Goal: Check status: Check status

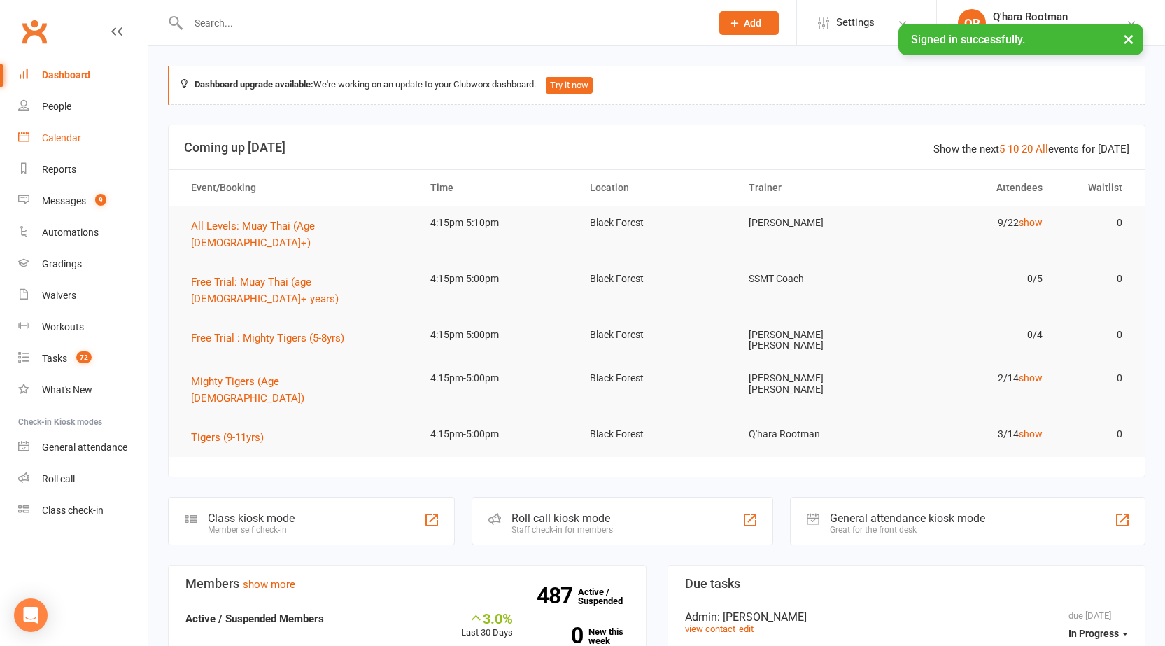
click at [70, 135] on div "Calendar" at bounding box center [61, 137] width 39 height 11
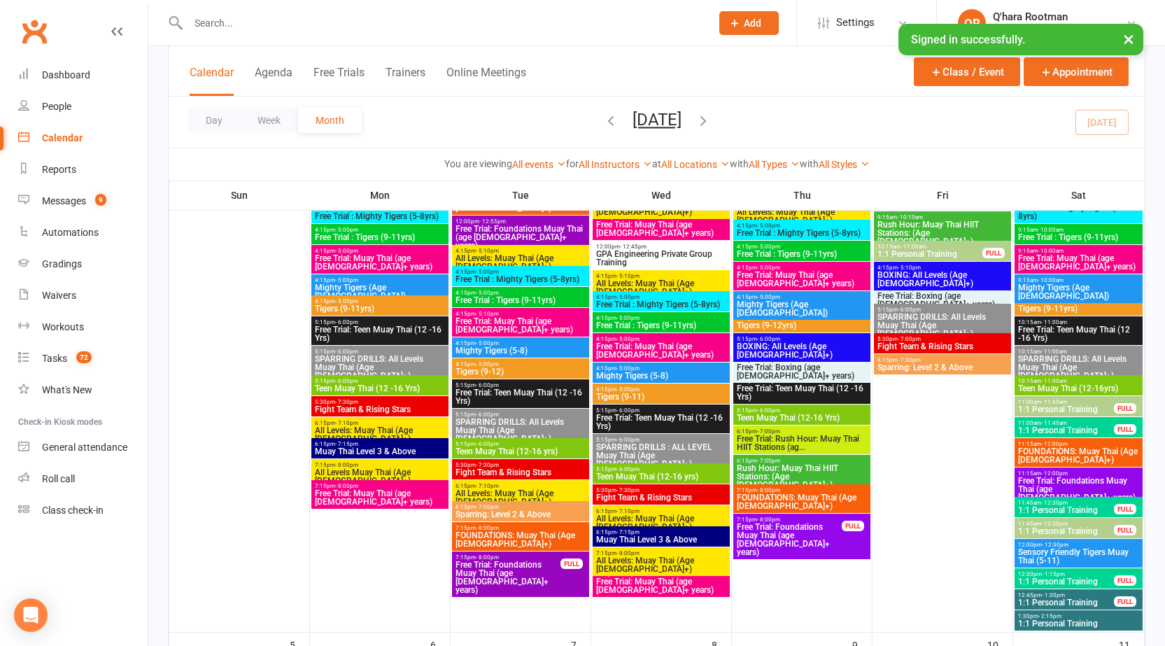
scroll to position [350, 0]
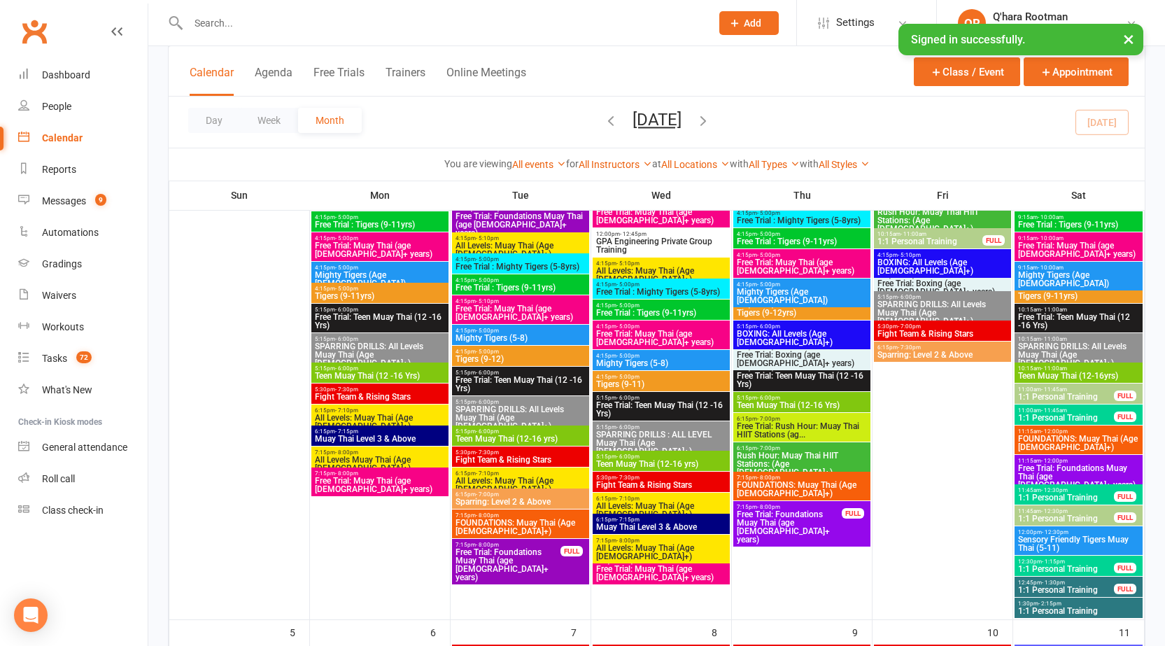
click at [383, 369] on span "5:15pm - 6:00pm" at bounding box center [380, 368] width 132 height 6
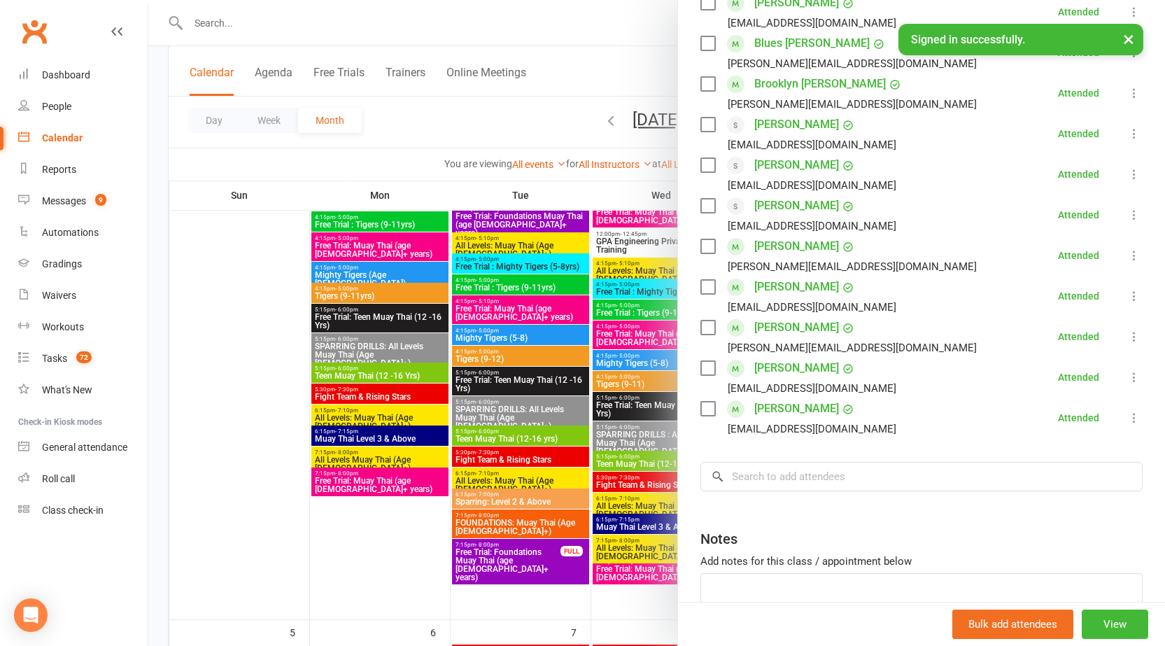
click at [379, 316] on div at bounding box center [656, 323] width 1017 height 646
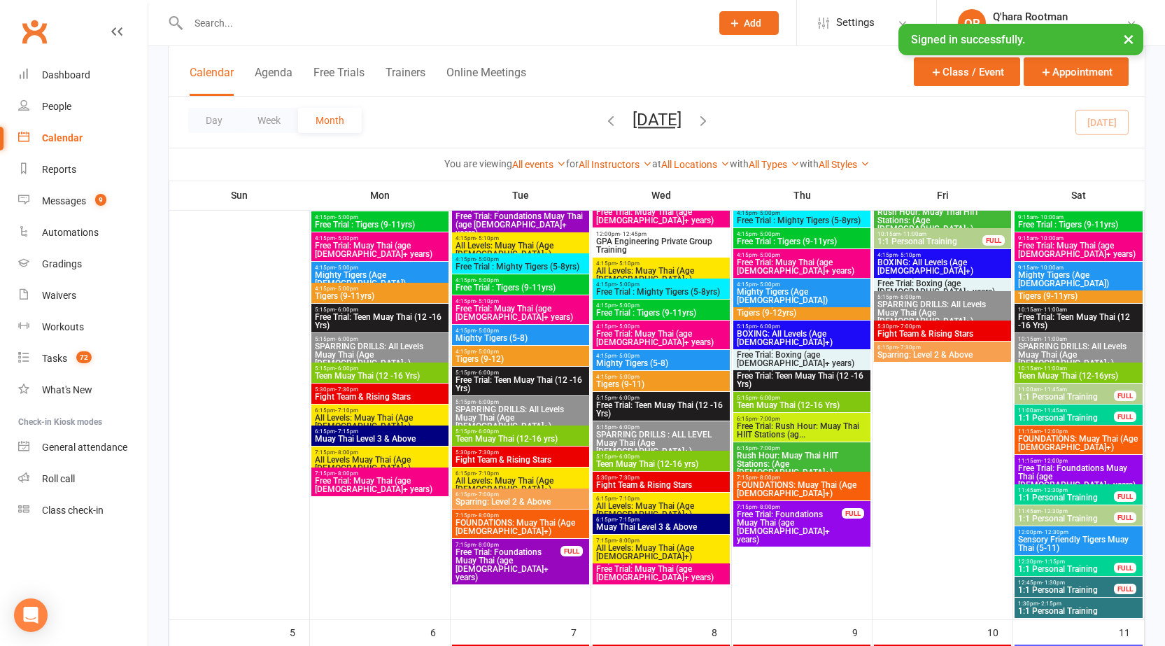
click at [379, 316] on span "Free Trial: Teen Muay Thai (12 -16 Yrs)" at bounding box center [380, 321] width 132 height 17
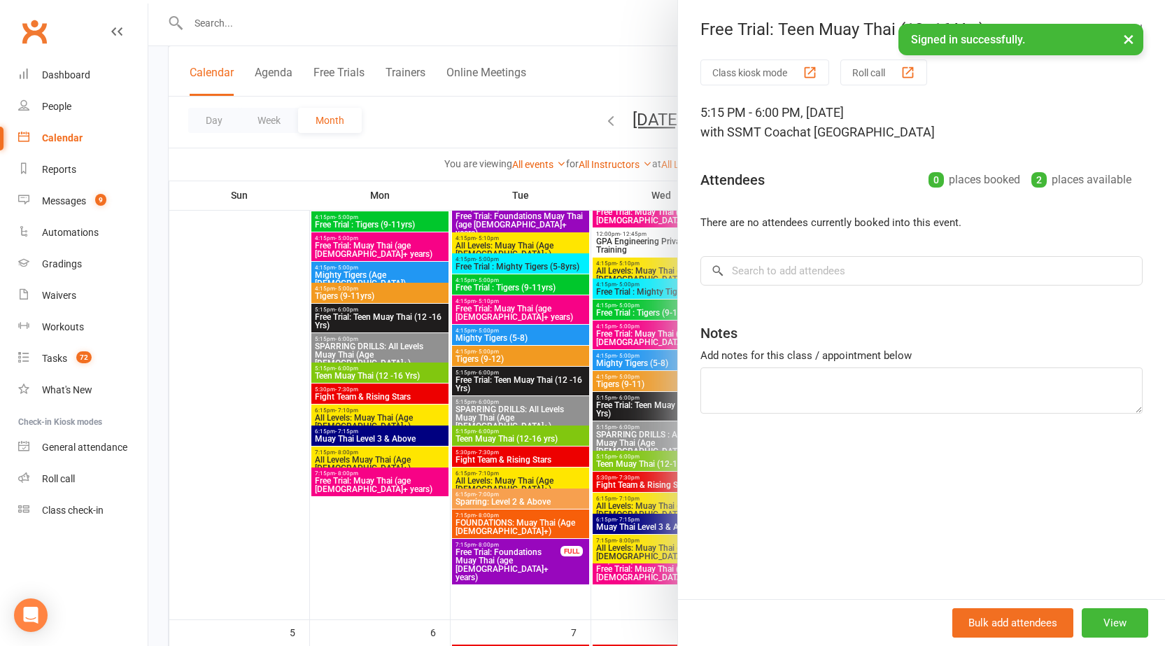
click at [371, 346] on div at bounding box center [656, 323] width 1017 height 646
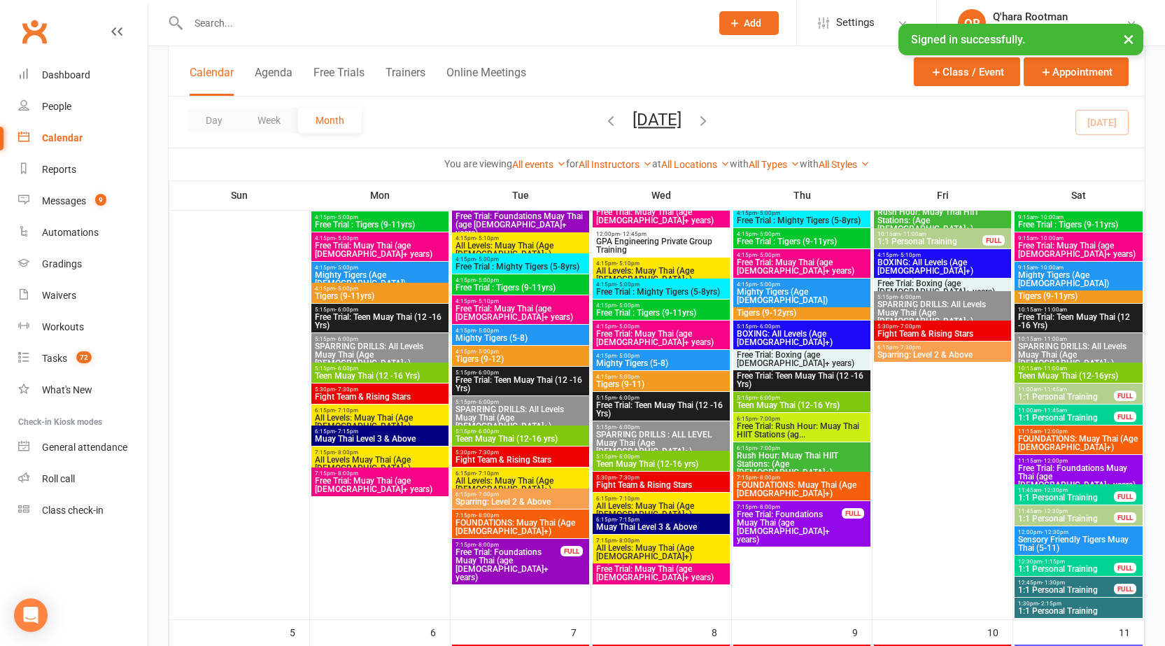
click at [370, 369] on span "5:15pm - 6:00pm" at bounding box center [380, 368] width 132 height 6
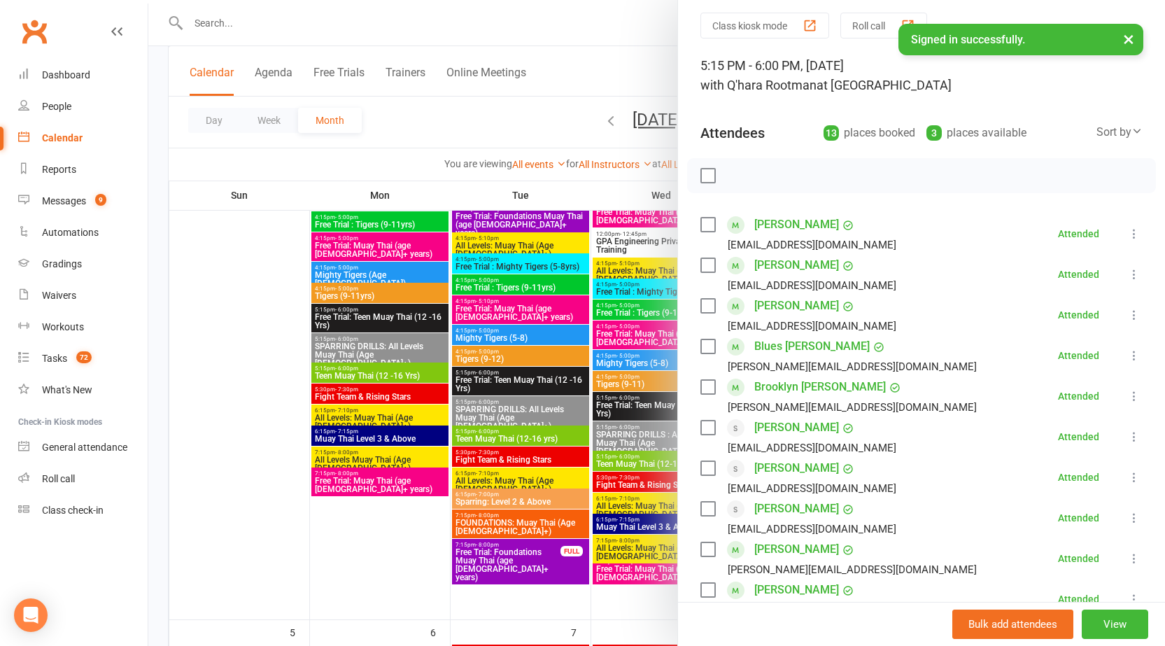
scroll to position [0, 0]
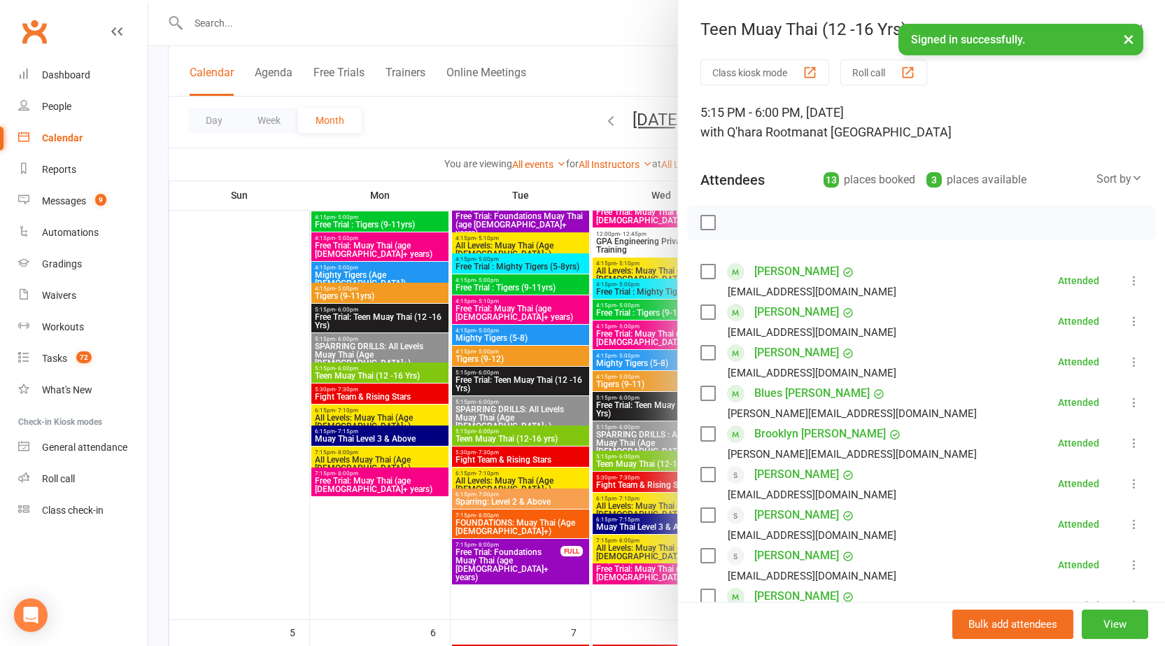
click at [408, 341] on div at bounding box center [656, 323] width 1017 height 646
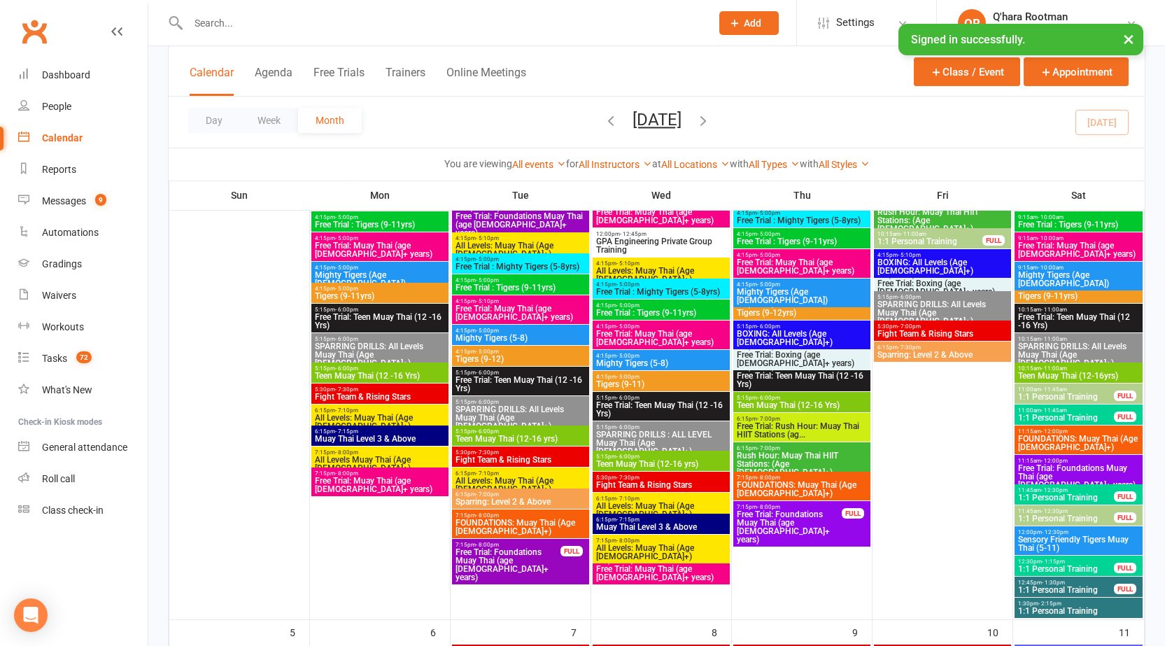
click at [400, 265] on span "4:15pm - 5:00pm" at bounding box center [380, 267] width 132 height 6
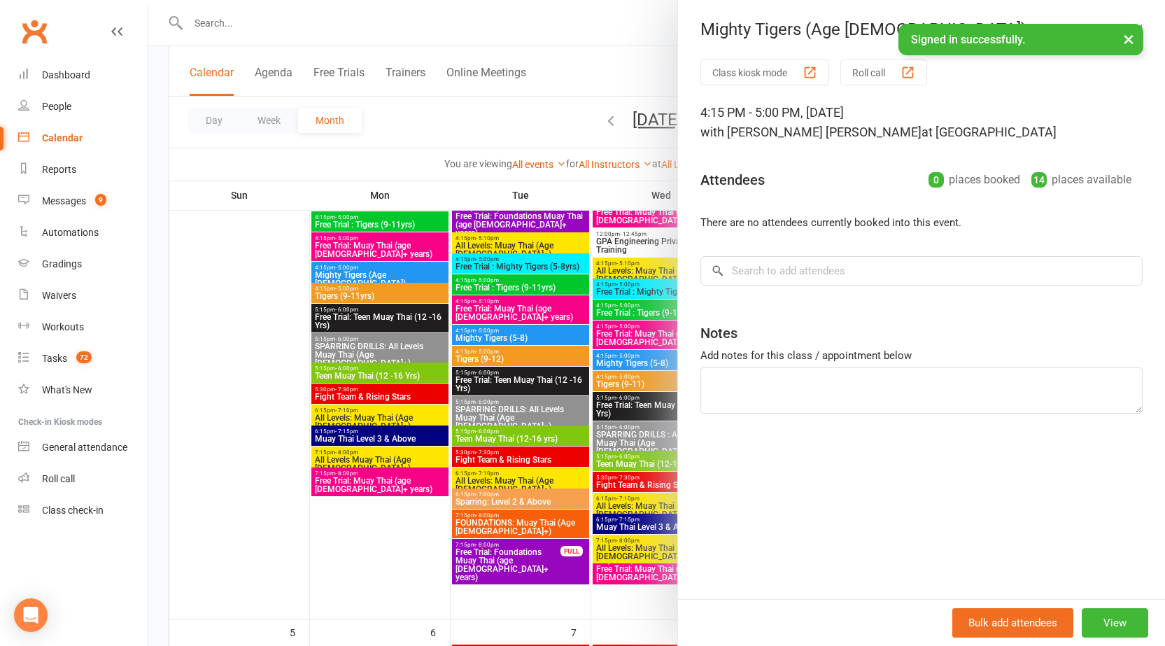
click at [399, 308] on div at bounding box center [656, 323] width 1017 height 646
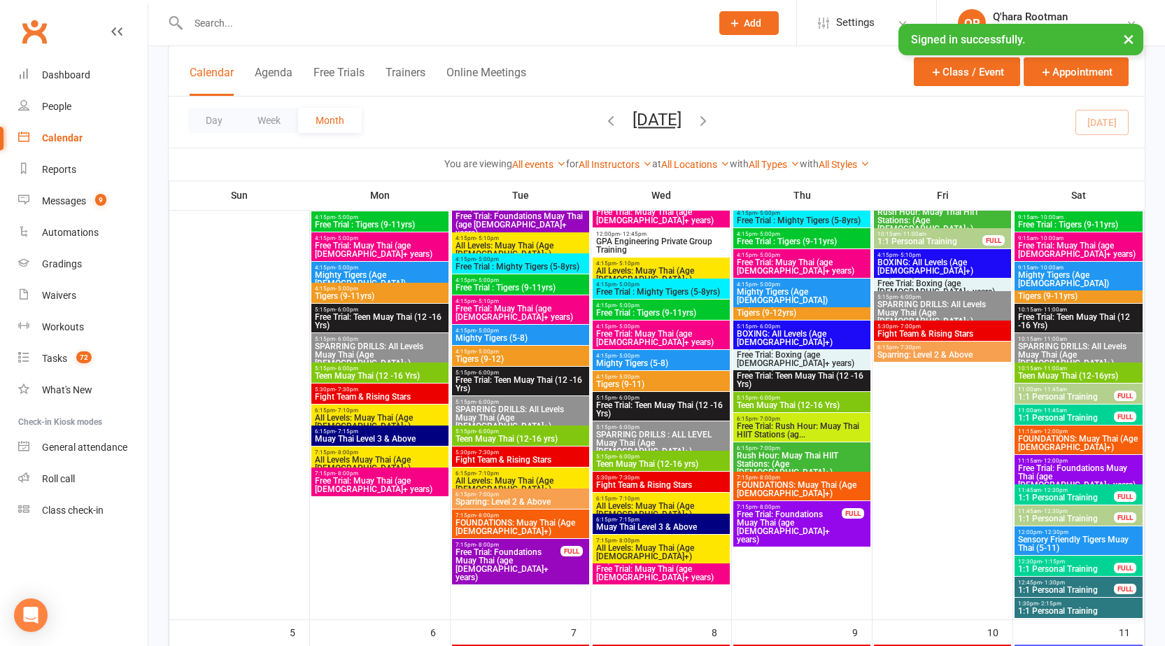
click at [397, 293] on span "Tigers (9-11yrs)" at bounding box center [380, 296] width 132 height 8
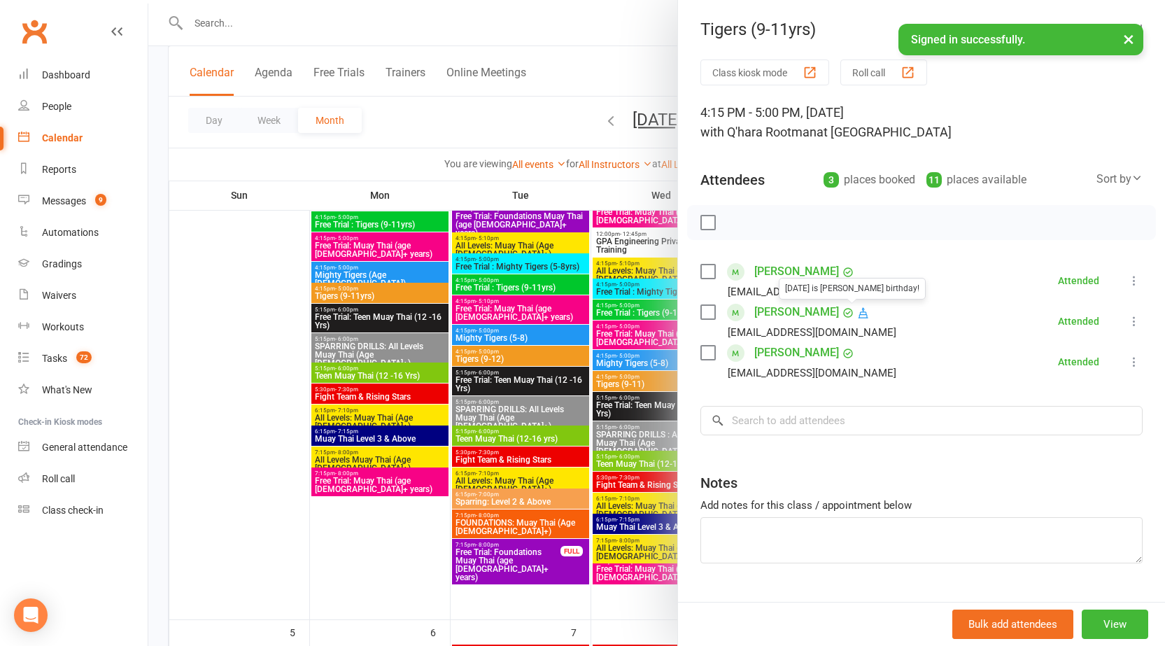
click at [858, 313] on icon at bounding box center [863, 313] width 10 height 10
click at [351, 258] on div at bounding box center [656, 323] width 1017 height 646
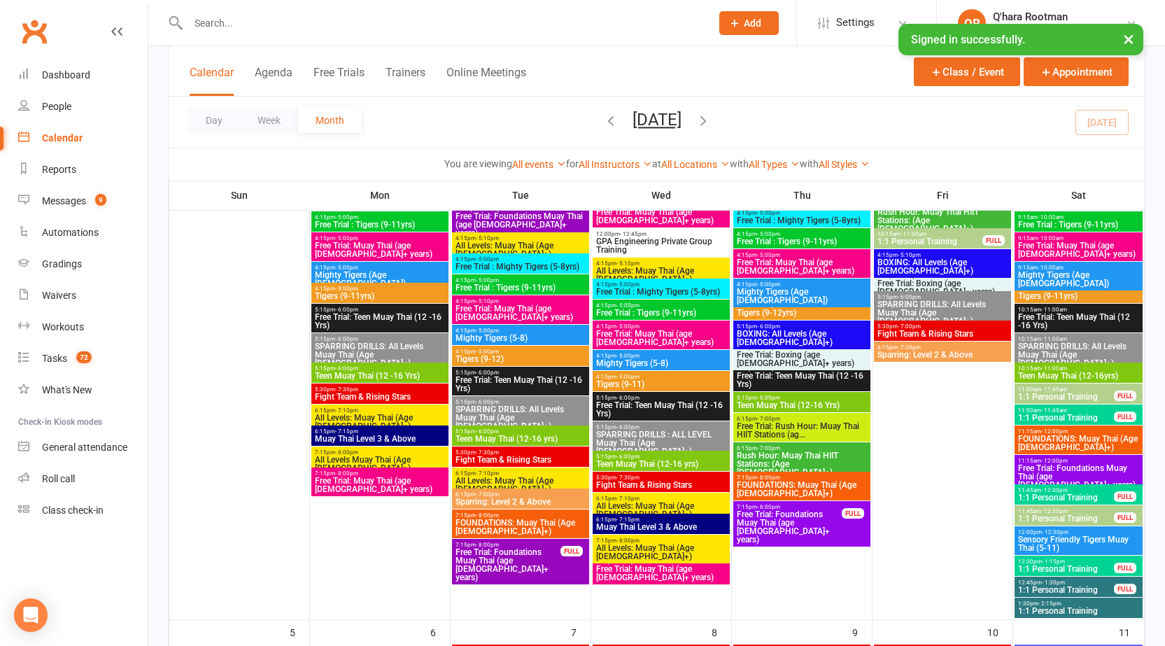
click at [346, 245] on span "Free Trial: Muay Thai (age [DEMOGRAPHIC_DATA]+ years)" at bounding box center [380, 249] width 132 height 17
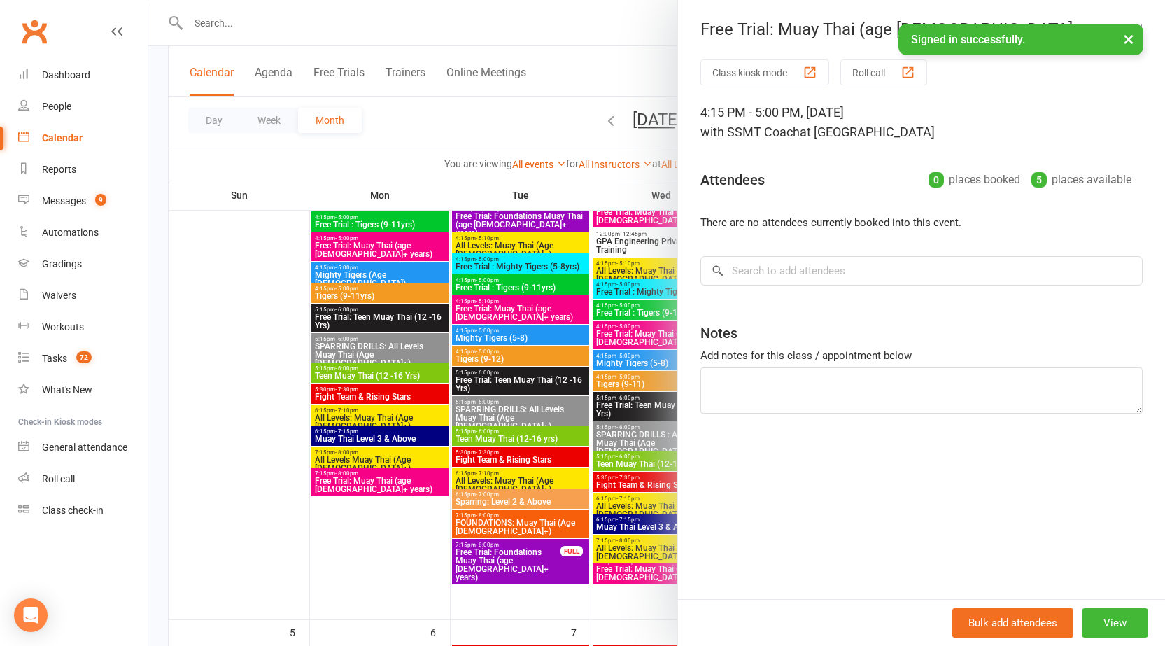
click at [377, 212] on div at bounding box center [656, 323] width 1017 height 646
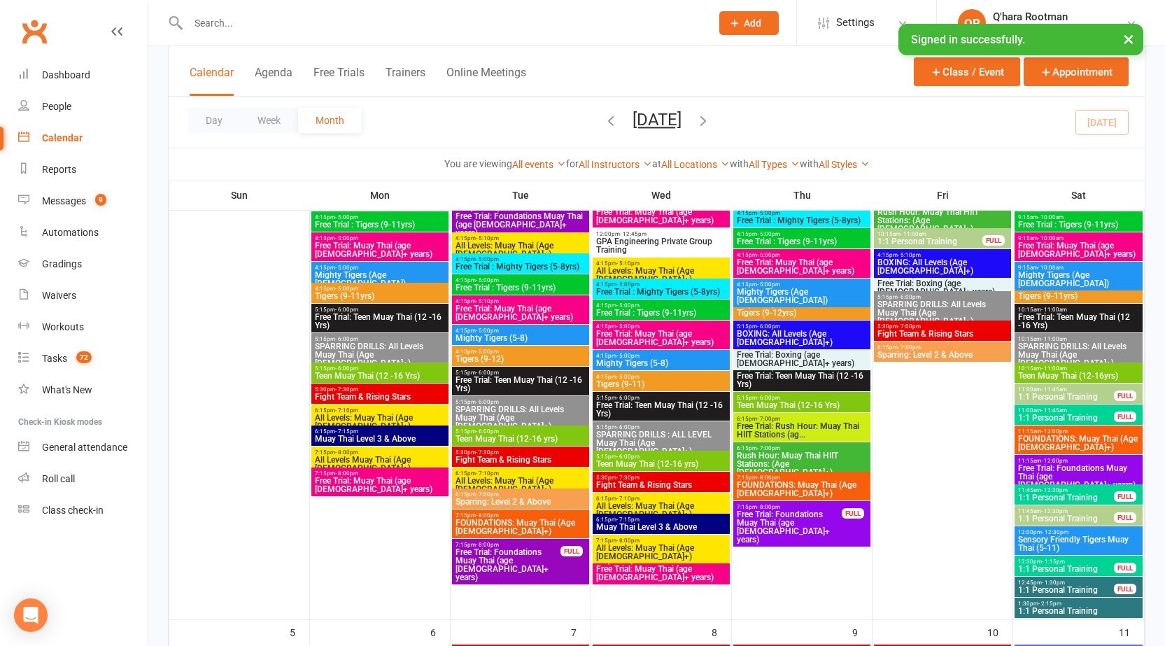
click at [377, 211] on div "4:15pm - 5:00pm Free Trial : Tigers (9-11yrs)" at bounding box center [379, 221] width 137 height 20
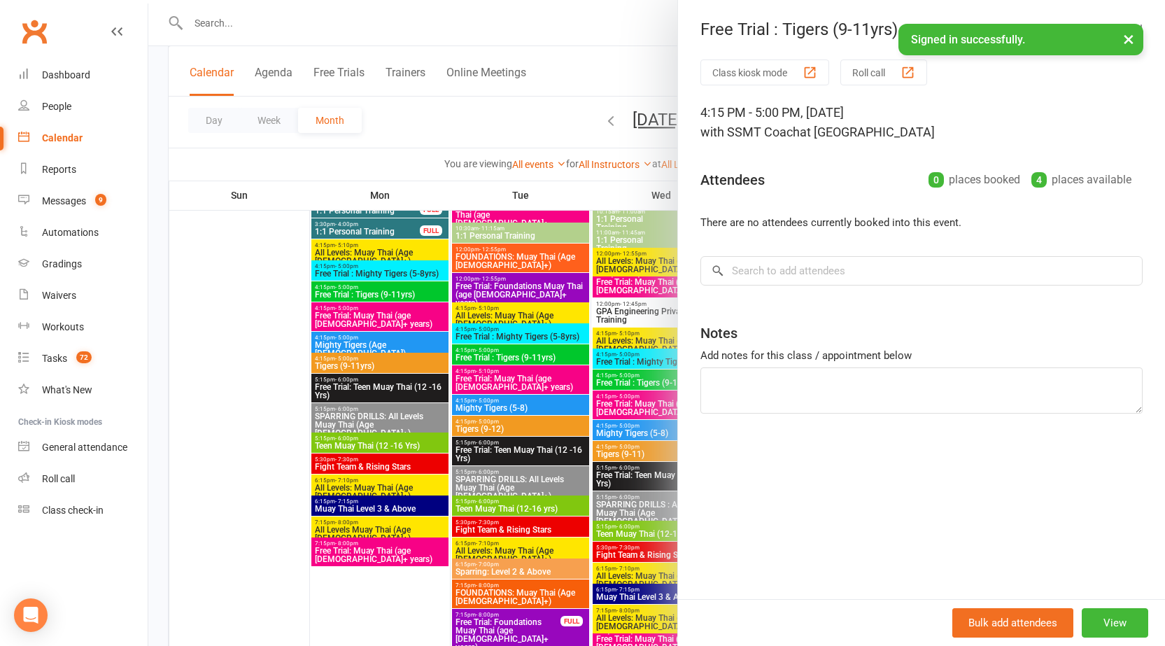
scroll to position [210, 0]
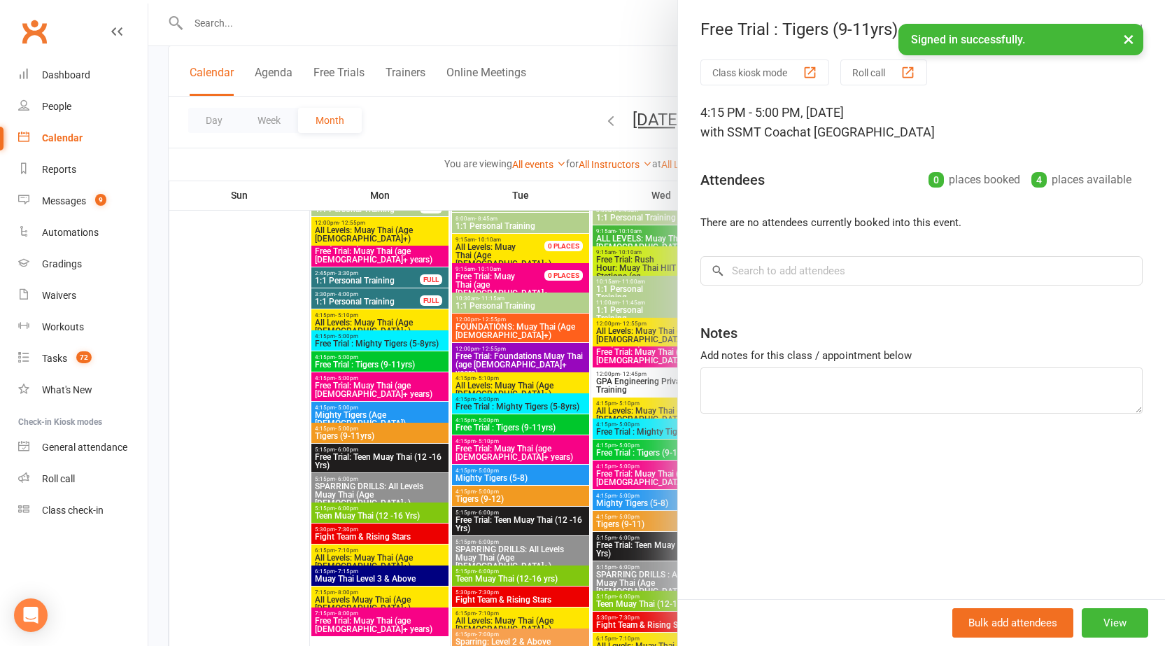
click at [415, 341] on div at bounding box center [656, 323] width 1017 height 646
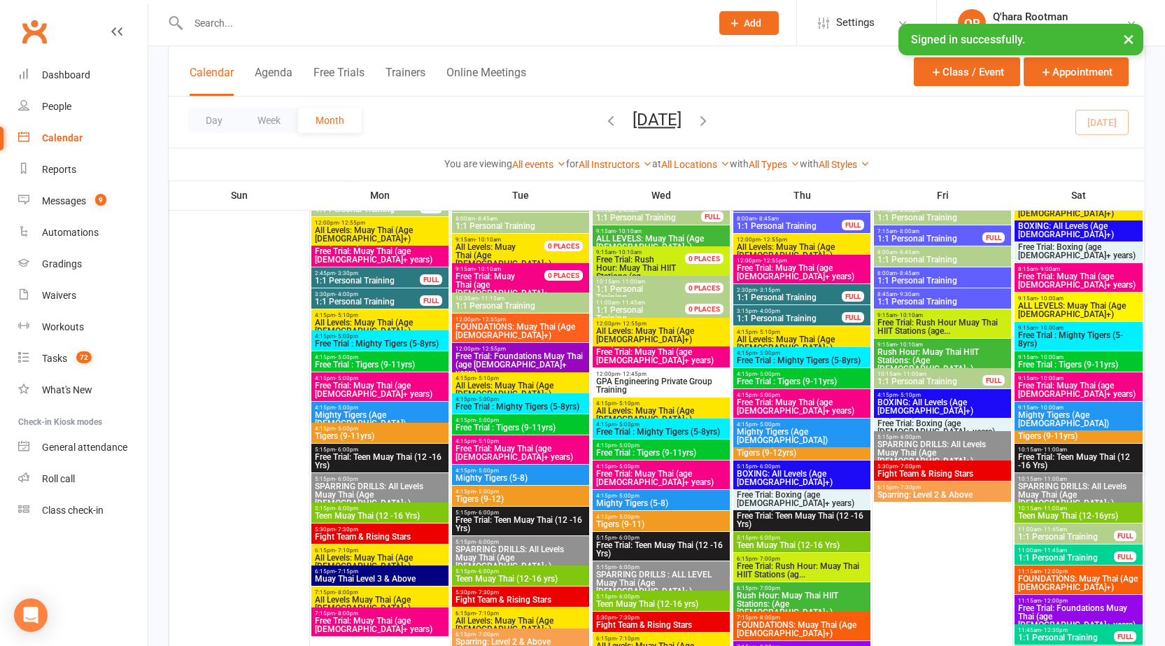
click at [415, 341] on div at bounding box center [656, 323] width 1017 height 646
click at [415, 341] on span "Free Trial : Mighty Tigers (5-8yrs)" at bounding box center [380, 343] width 132 height 8
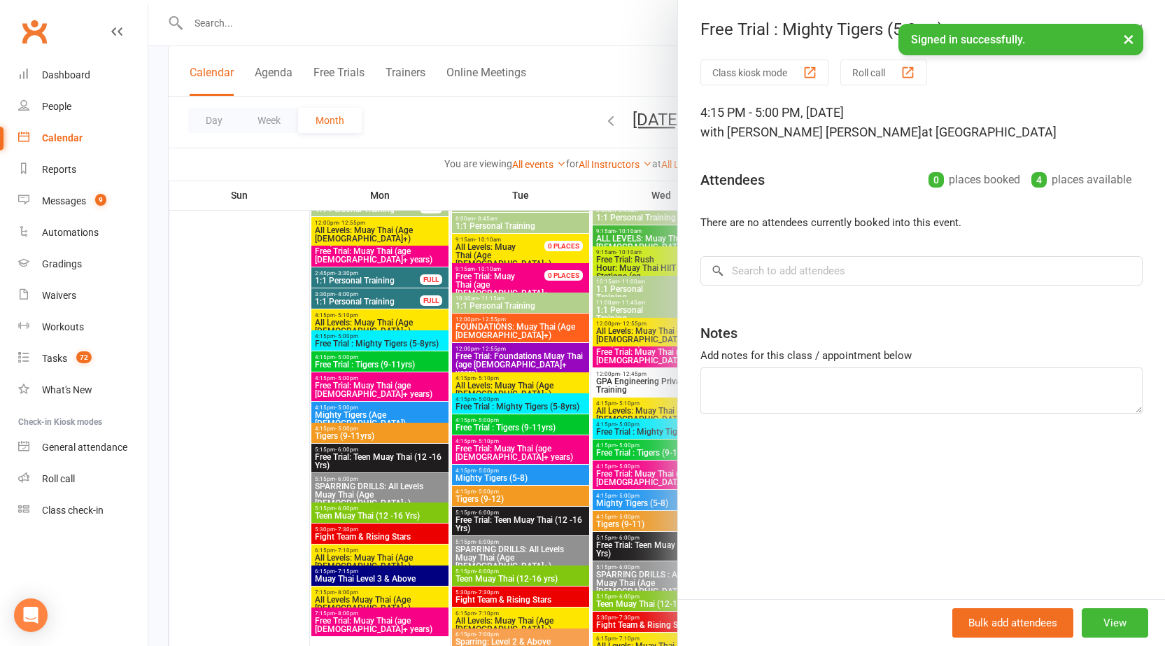
click at [395, 365] on div at bounding box center [656, 323] width 1017 height 646
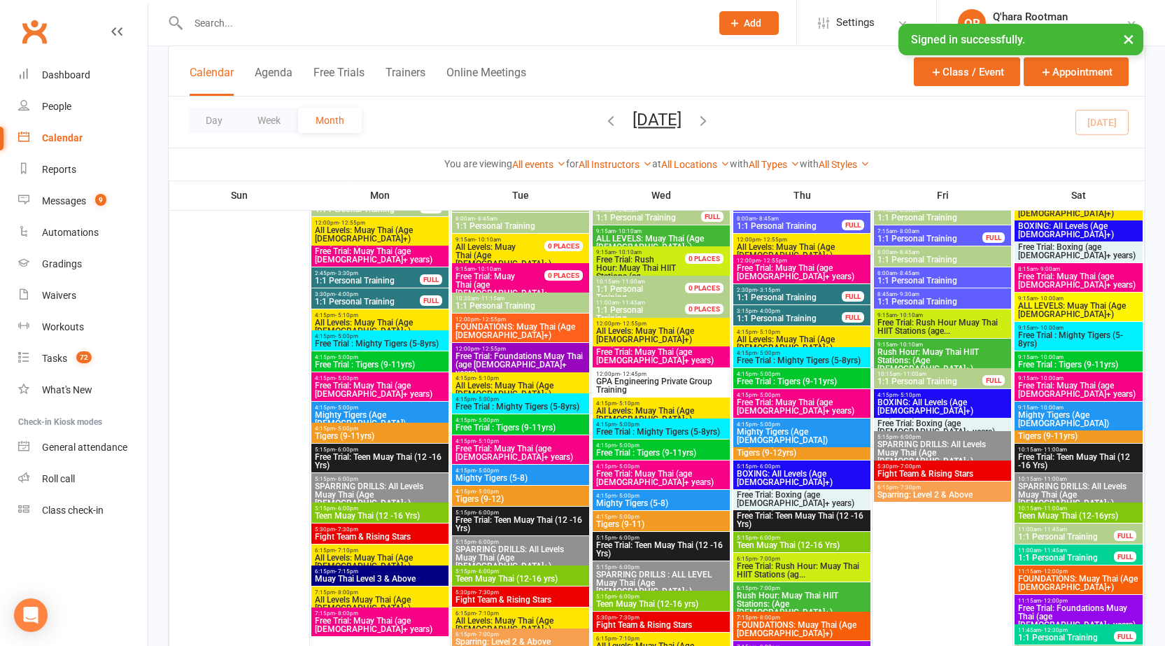
click at [395, 365] on span "Free Trial : Tigers (9-11yrs)" at bounding box center [380, 364] width 132 height 8
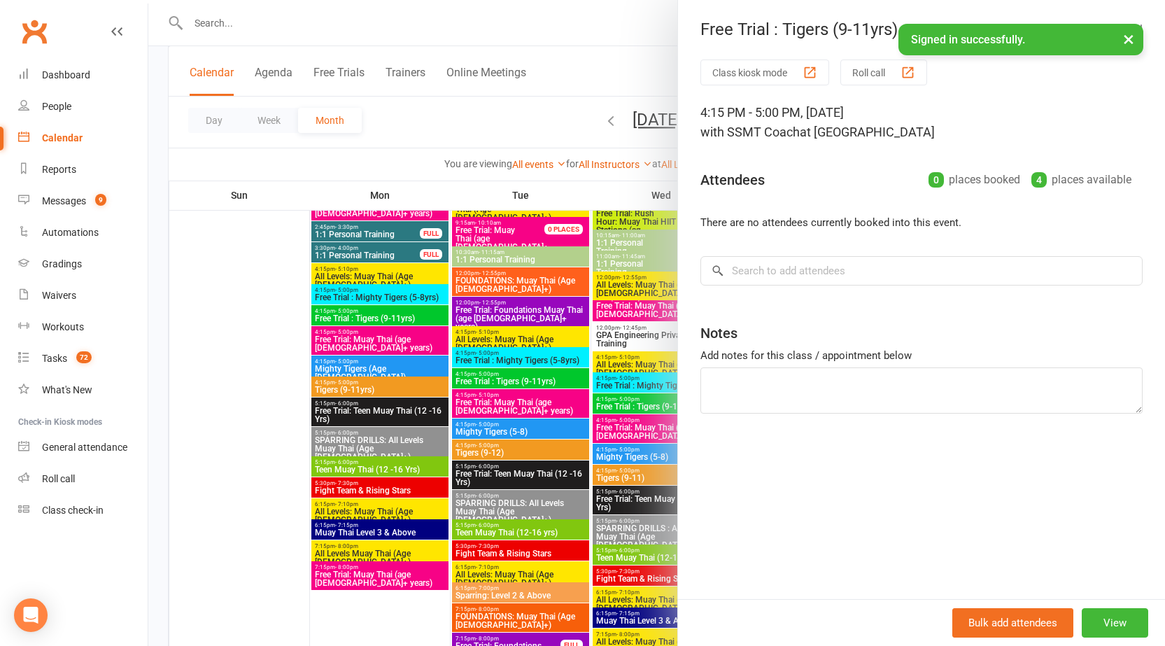
scroll to position [280, 0]
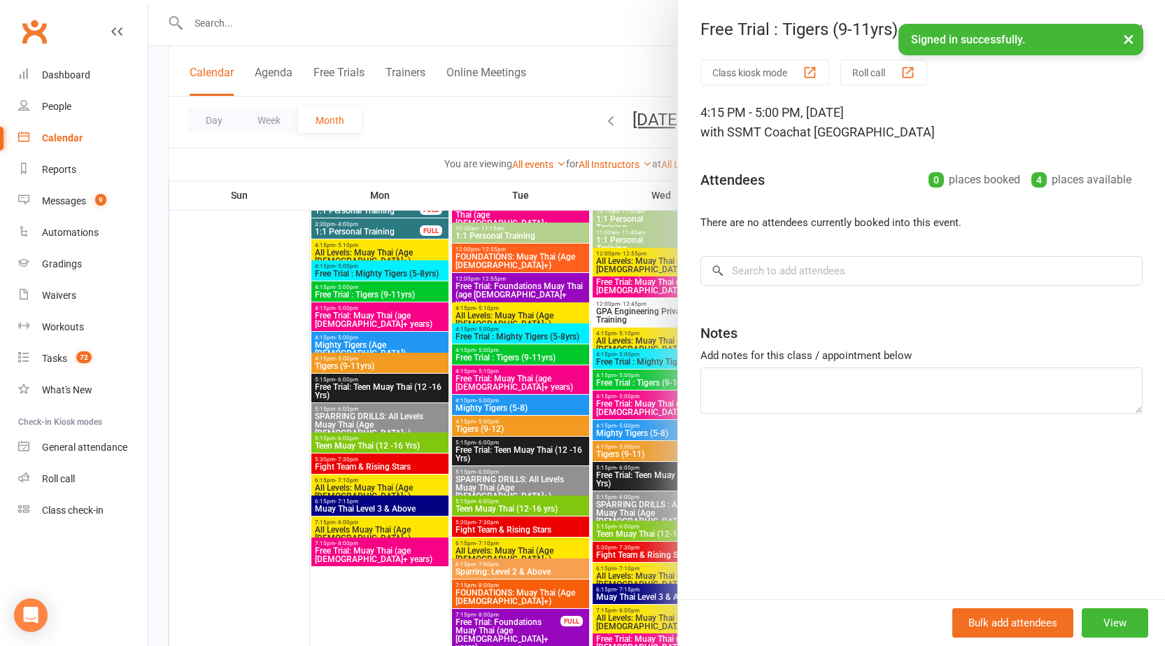
click at [411, 334] on div at bounding box center [656, 323] width 1017 height 646
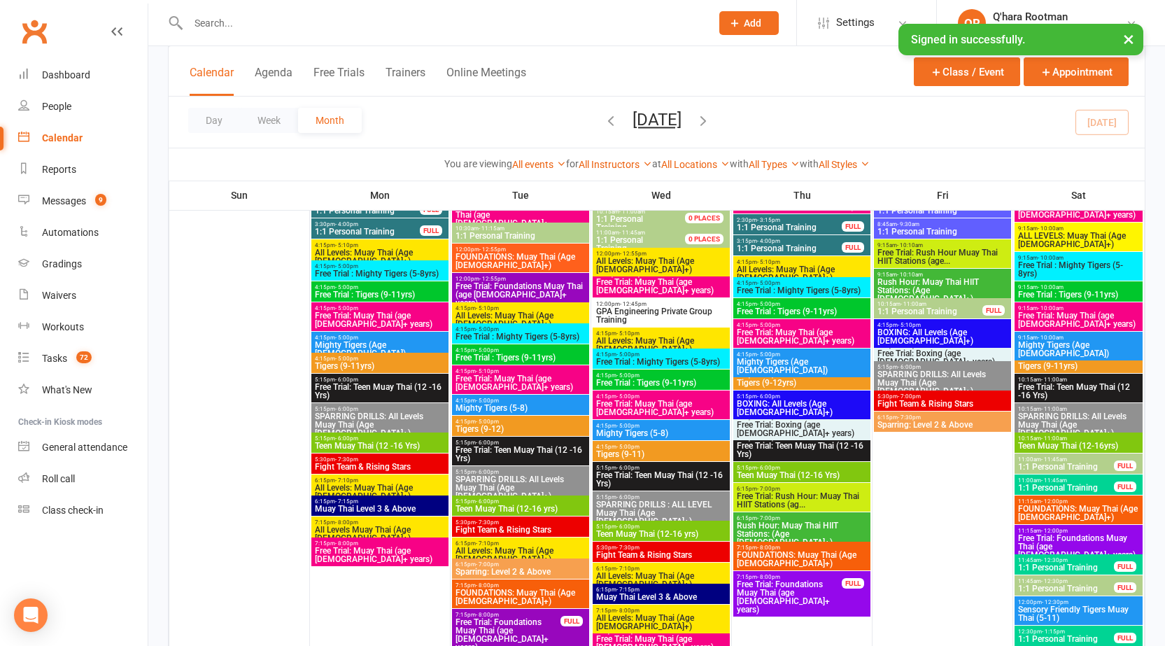
click at [389, 295] on span "Free Trial : Tigers (9-11yrs)" at bounding box center [380, 294] width 132 height 8
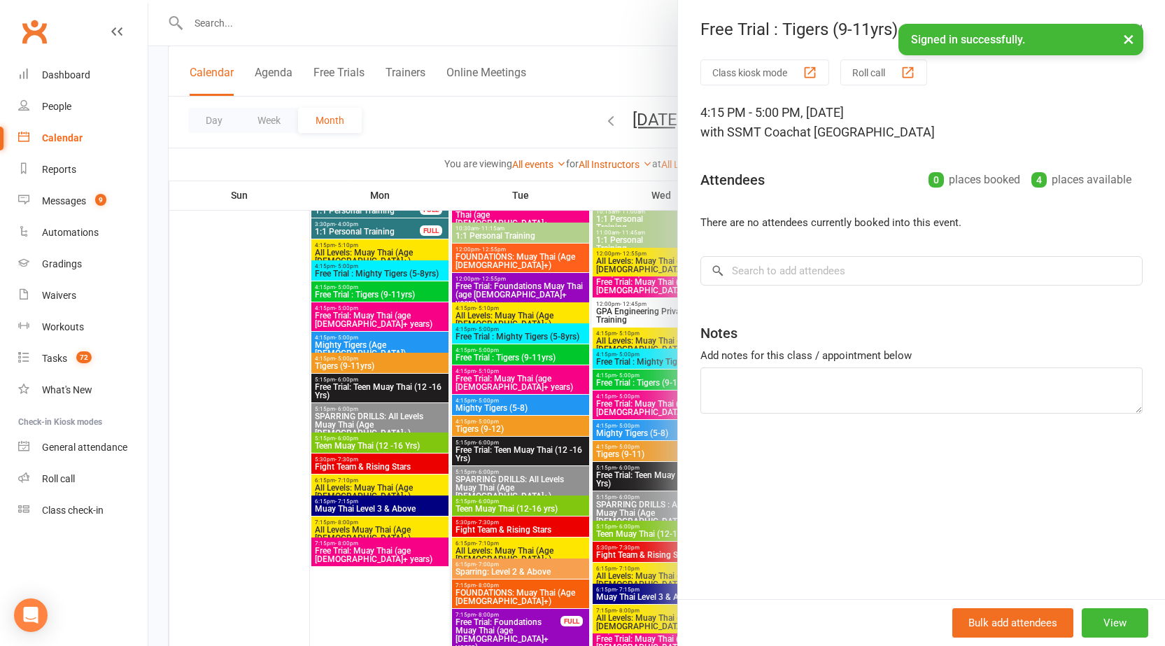
click at [400, 271] on div at bounding box center [656, 323] width 1017 height 646
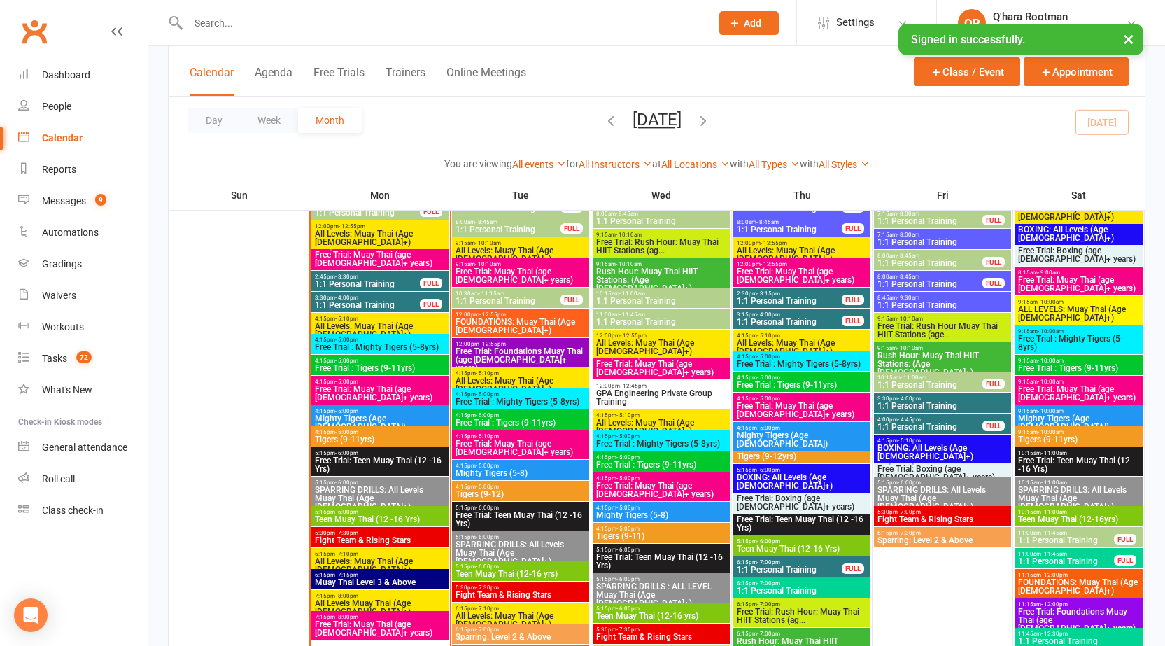
scroll to position [1609, 0]
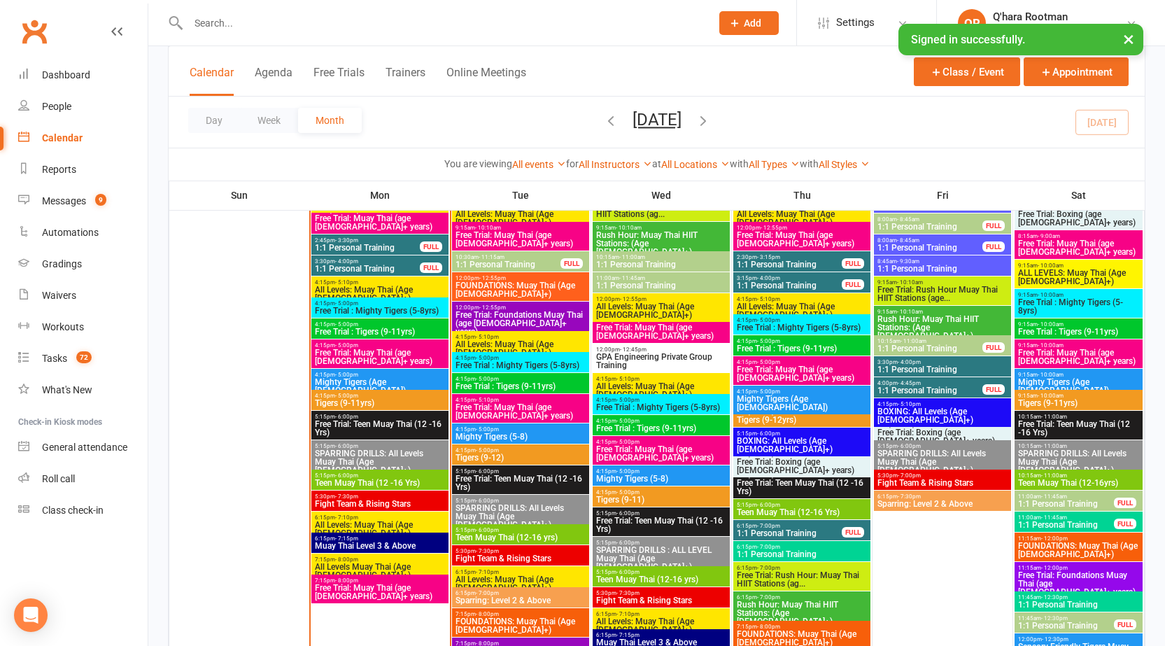
click at [361, 330] on span "Free Trial : Tigers (9-11yrs)" at bounding box center [380, 331] width 132 height 8
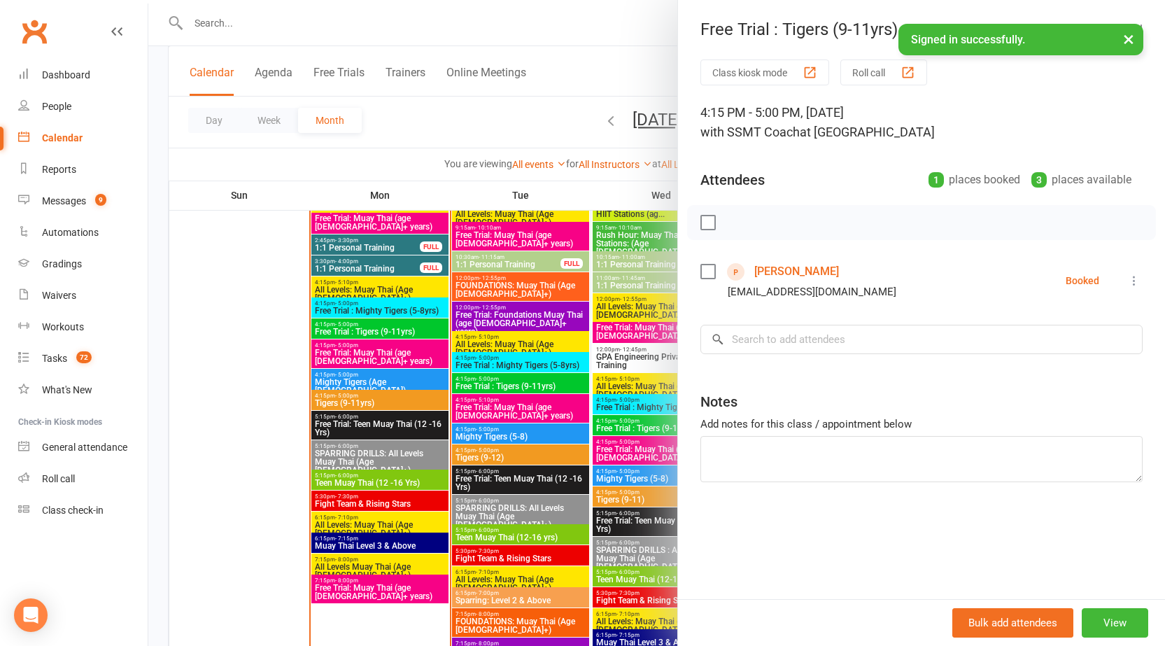
click at [368, 345] on div at bounding box center [656, 323] width 1017 height 646
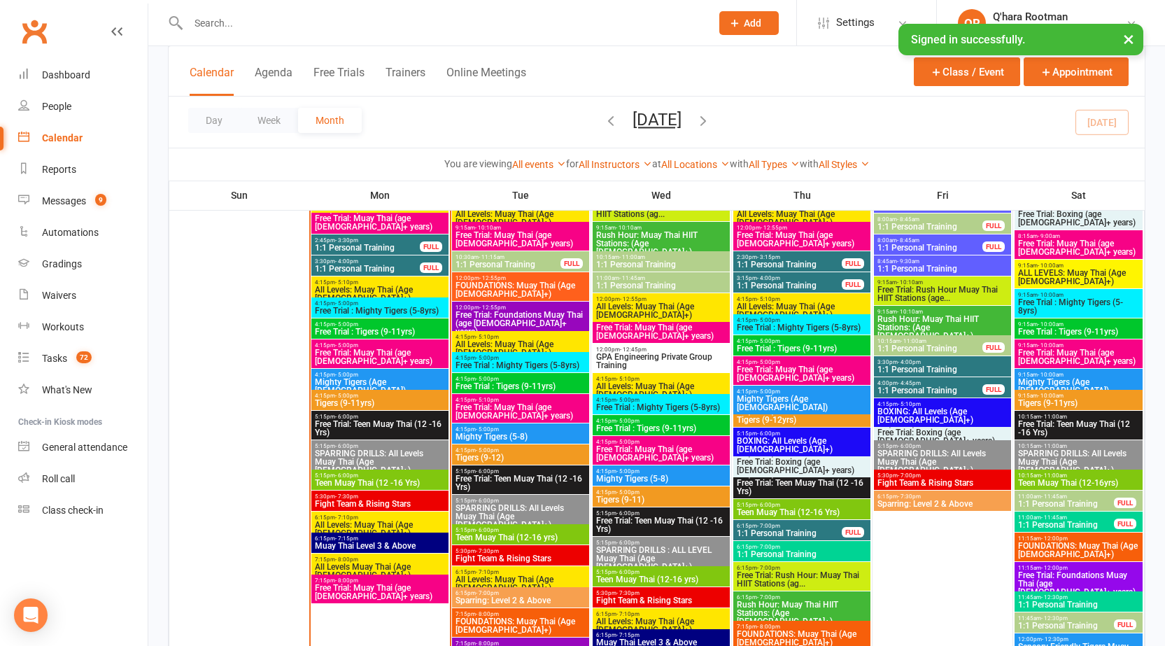
click at [387, 301] on span "4:15pm - 5:00pm" at bounding box center [380, 303] width 132 height 6
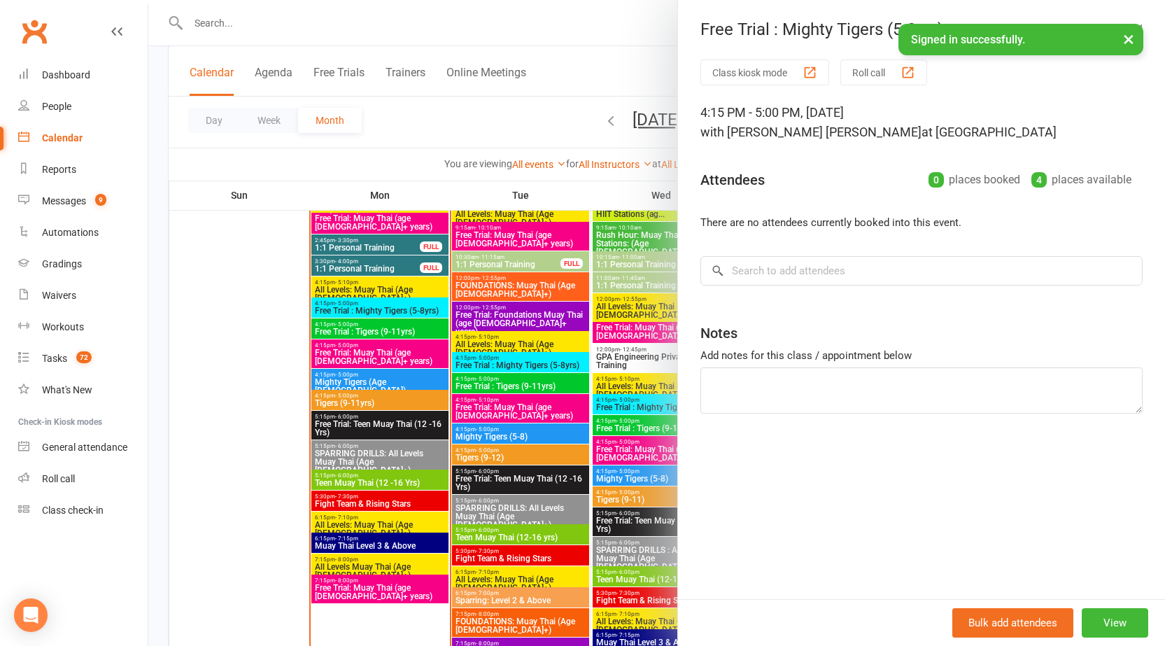
click at [381, 329] on div at bounding box center [656, 323] width 1017 height 646
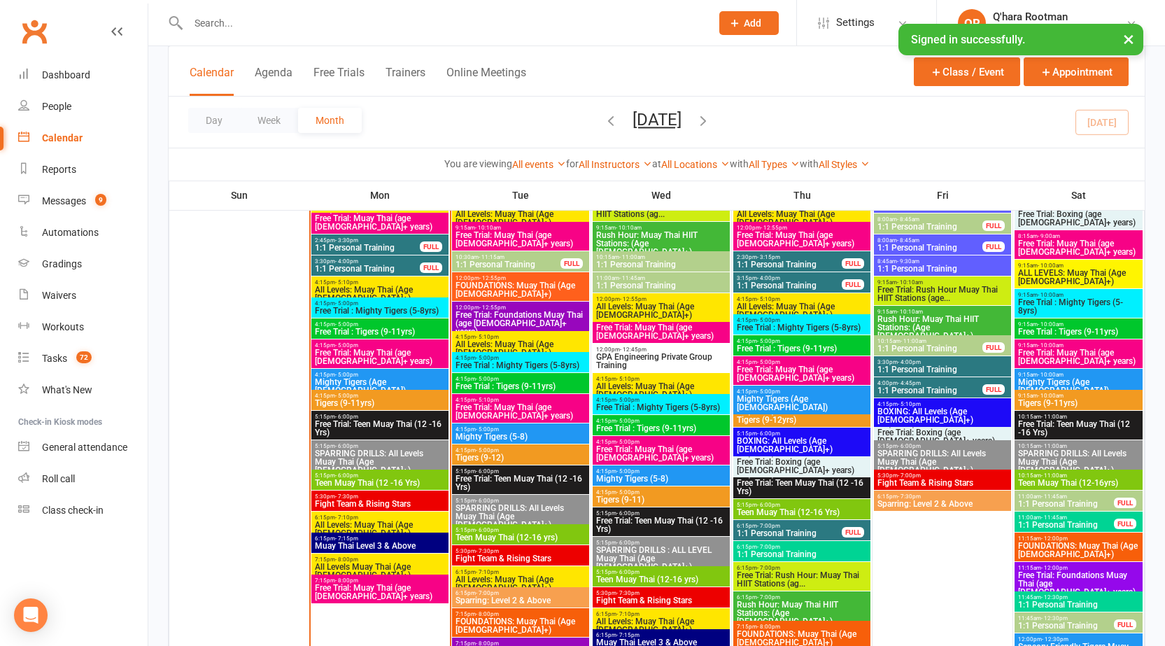
click at [389, 393] on span "4:15pm - 5:00pm" at bounding box center [380, 396] width 132 height 6
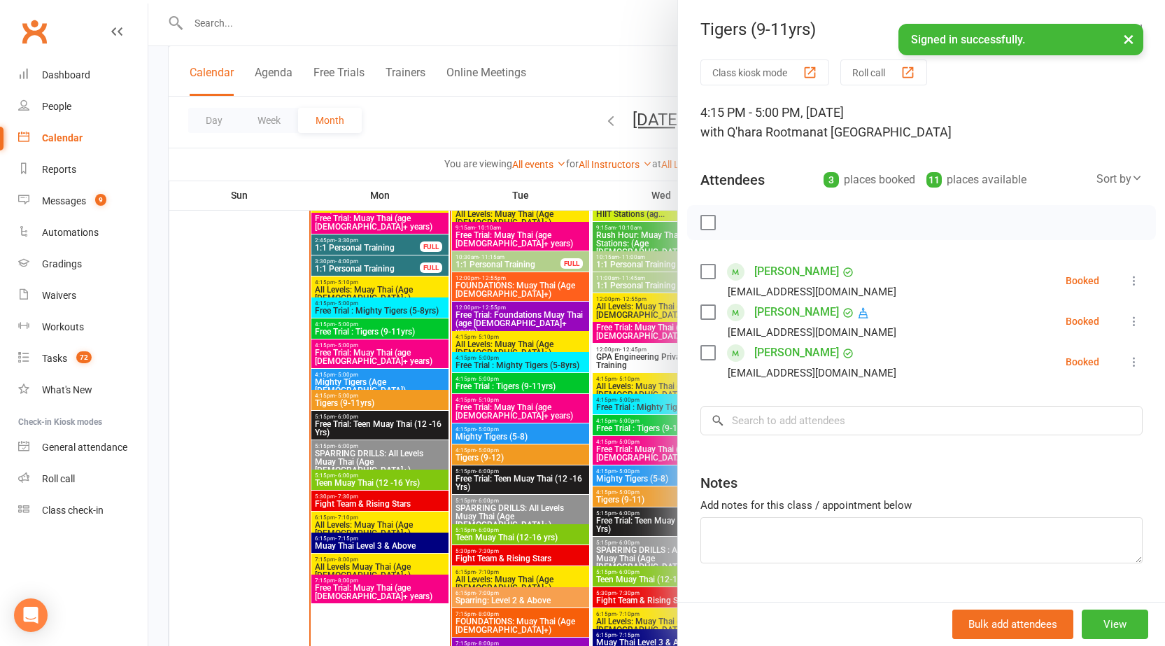
click at [388, 376] on div at bounding box center [656, 323] width 1017 height 646
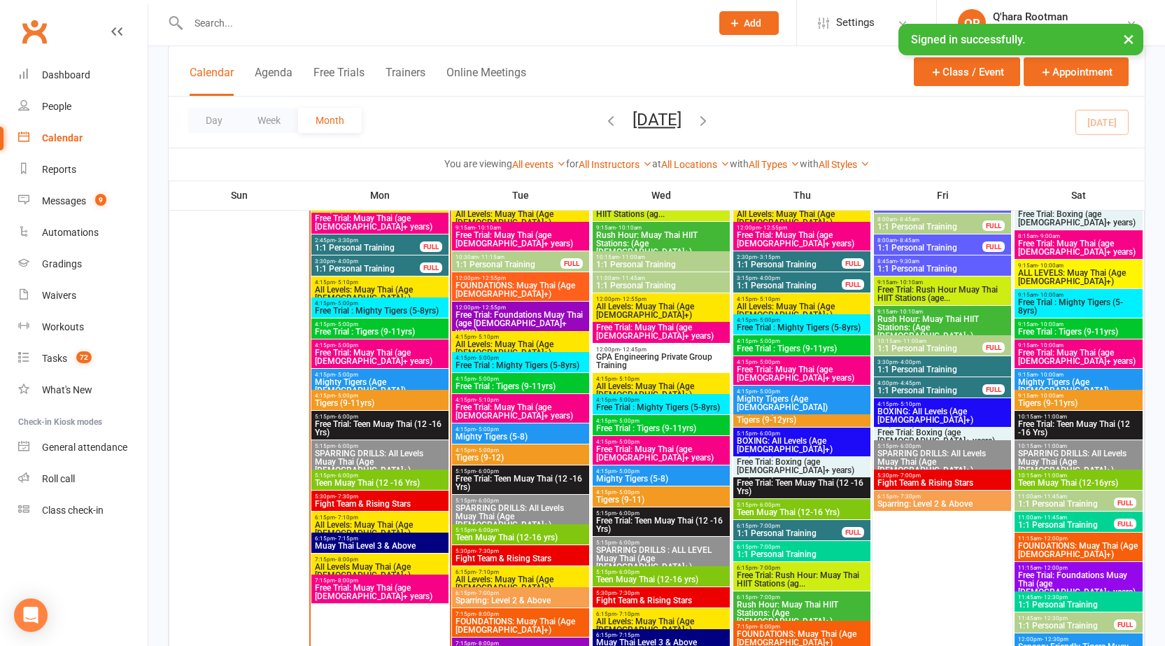
click at [388, 376] on span "4:15pm - 5:00pm" at bounding box center [380, 375] width 132 height 6
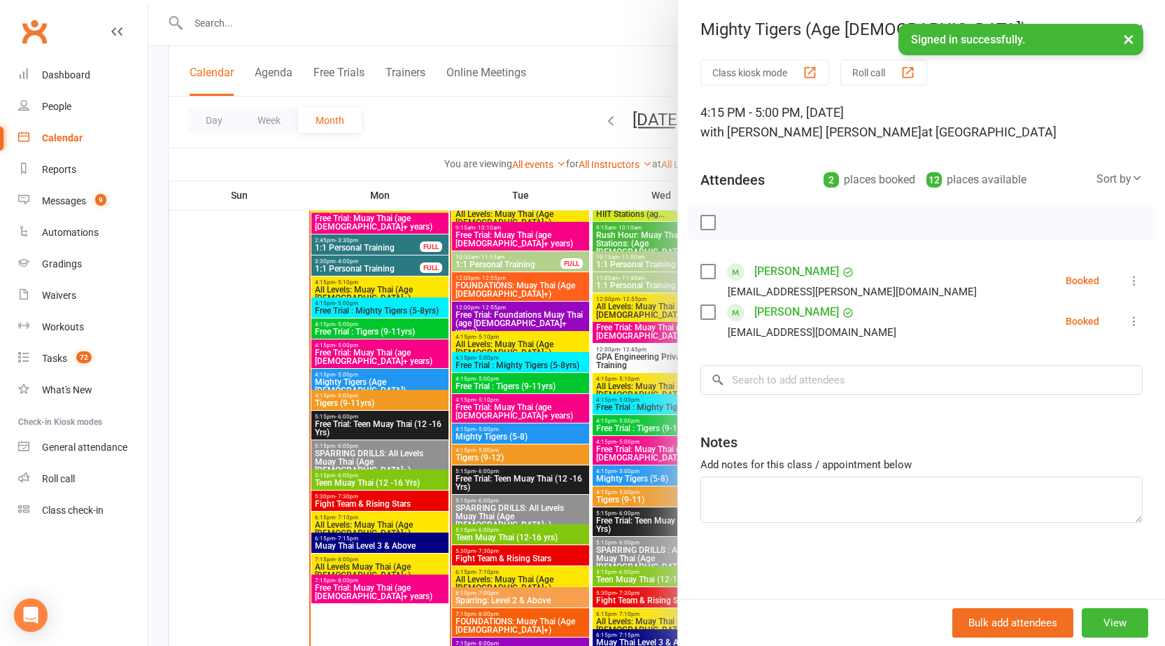
click at [383, 406] on div at bounding box center [656, 323] width 1017 height 646
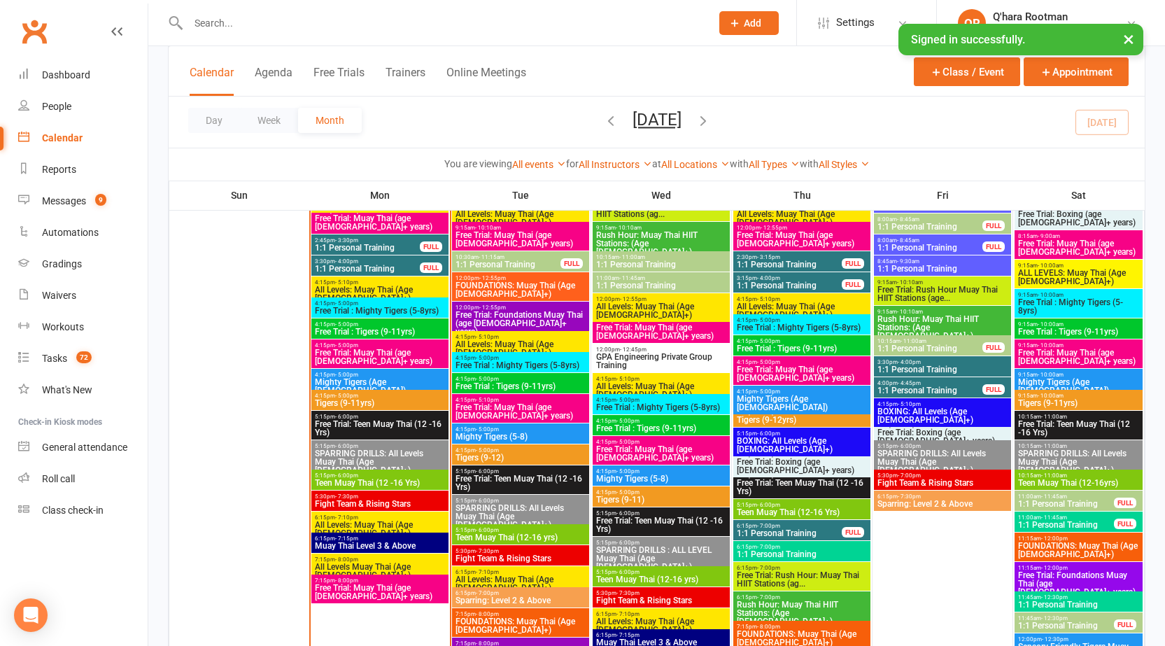
click at [384, 404] on span "Tigers (9-11yrs)" at bounding box center [380, 403] width 132 height 8
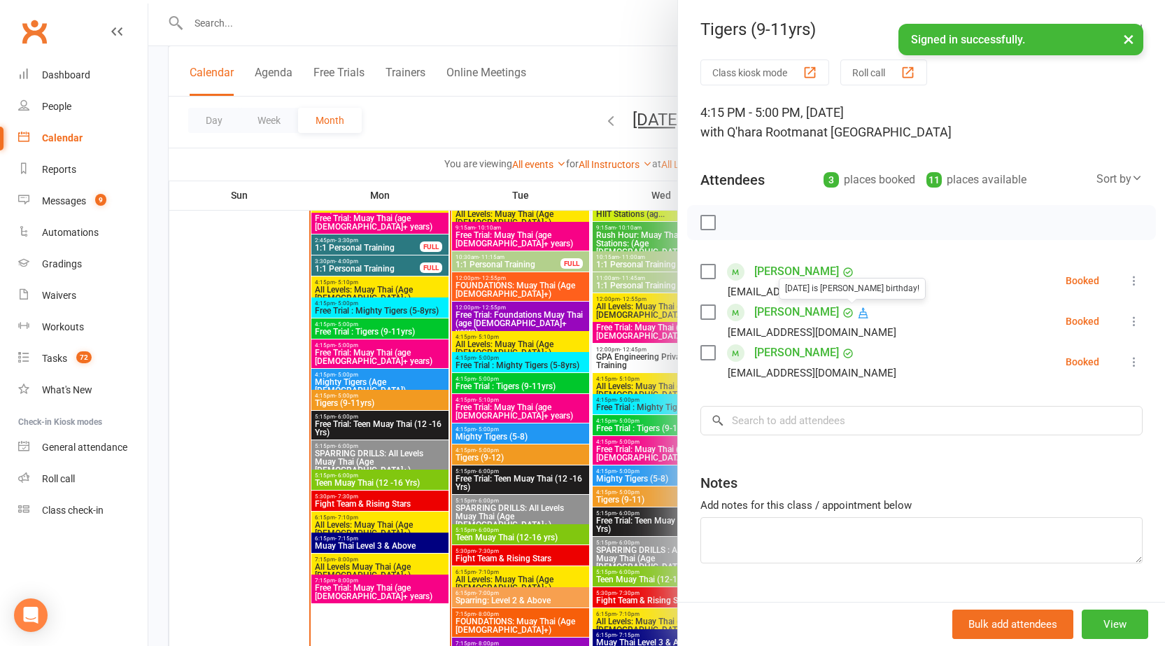
click at [857, 311] on icon at bounding box center [863, 312] width 13 height 13
click at [1111, 311] on li "[PERSON_NAME] [PERSON_NAME][EMAIL_ADDRESS][DOMAIN_NAME] Booked More info Remove…" at bounding box center [921, 321] width 442 height 41
click at [1127, 314] on icon at bounding box center [1134, 321] width 14 height 14
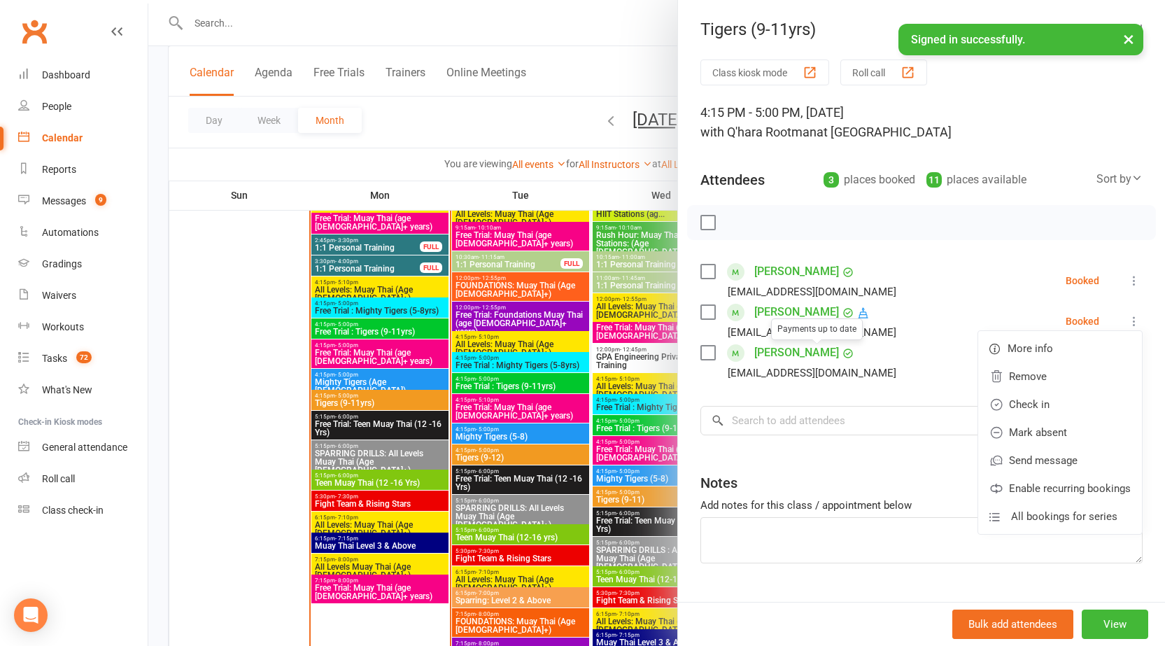
click at [767, 314] on link "[PERSON_NAME]" at bounding box center [796, 312] width 85 height 22
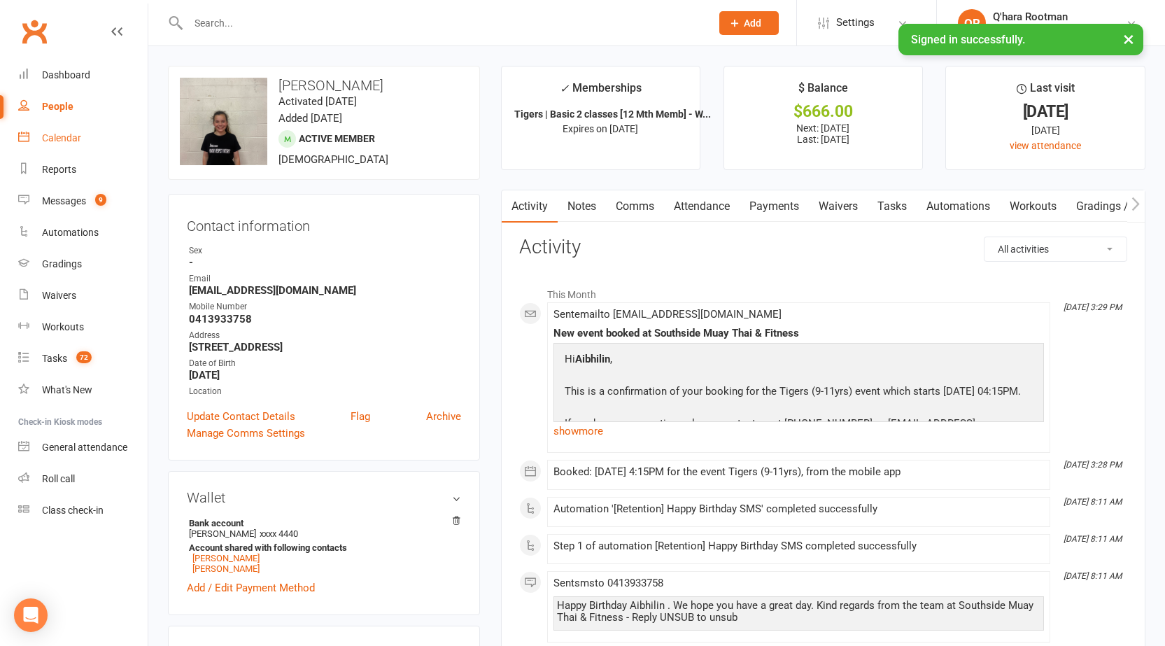
click at [87, 146] on link "Calendar" at bounding box center [82, 137] width 129 height 31
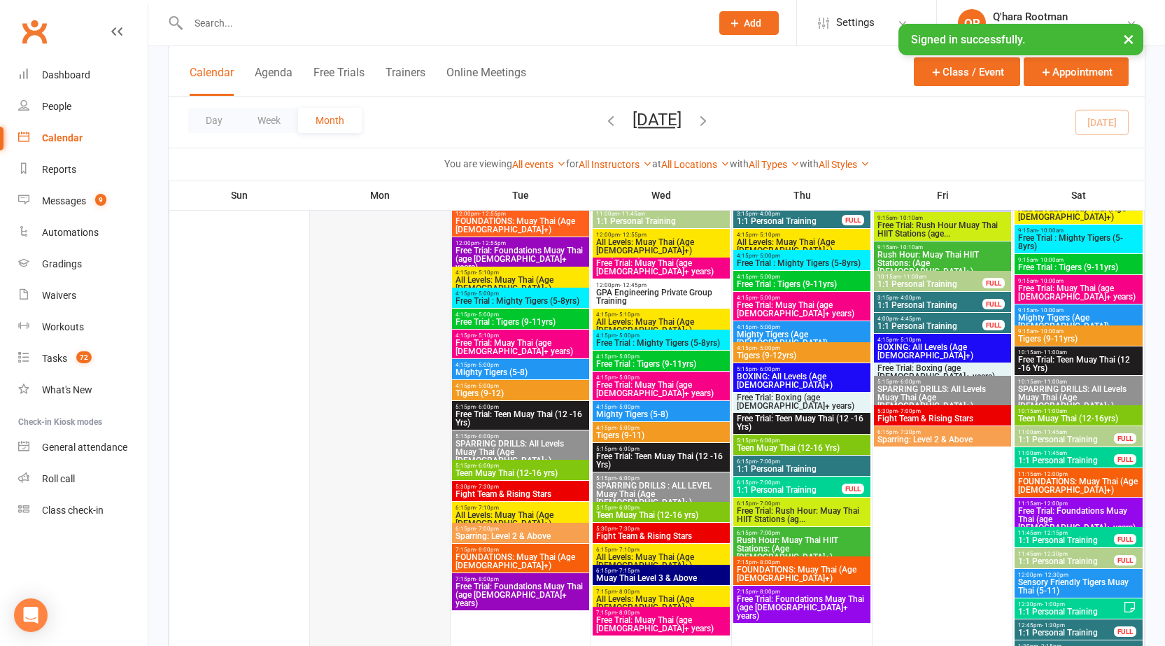
click at [409, 300] on div at bounding box center [379, 348] width 137 height 667
